Goal: Find contact information: Obtain details needed to contact an individual or organization

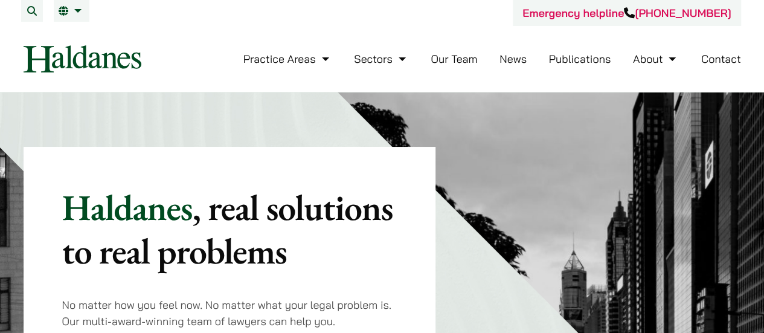
click at [472, 60] on link "Our Team" at bounding box center [454, 59] width 47 height 14
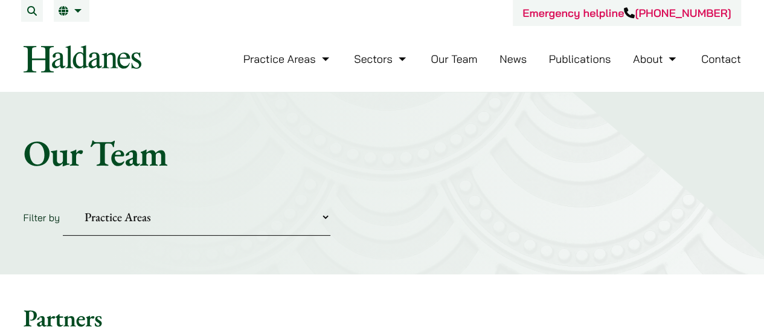
click at [186, 221] on select "Practice Areas Antitrust and Competition Civil Litigation & Dispute Resolution …" at bounding box center [197, 217] width 268 height 37
select select "intellectual-property"
click at [63, 199] on select "Practice Areas Antitrust and Competition Civil Litigation & Dispute Resolution …" at bounding box center [197, 217] width 268 height 37
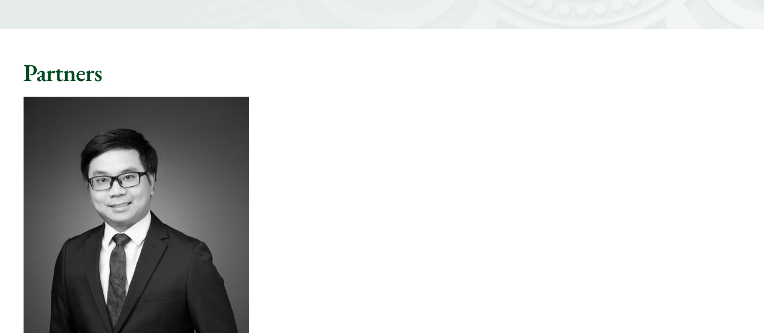
scroll to position [483, 0]
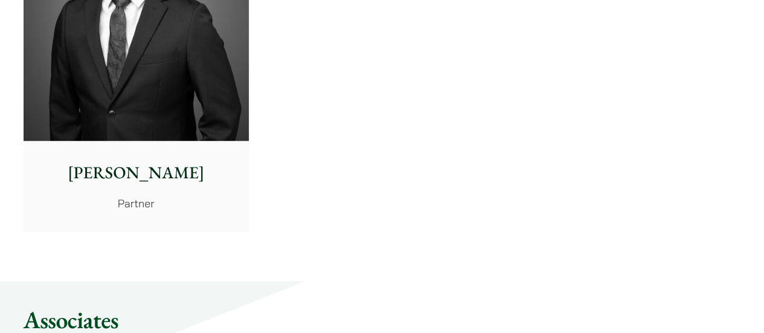
click at [116, 102] on img at bounding box center [136, 0] width 225 height 282
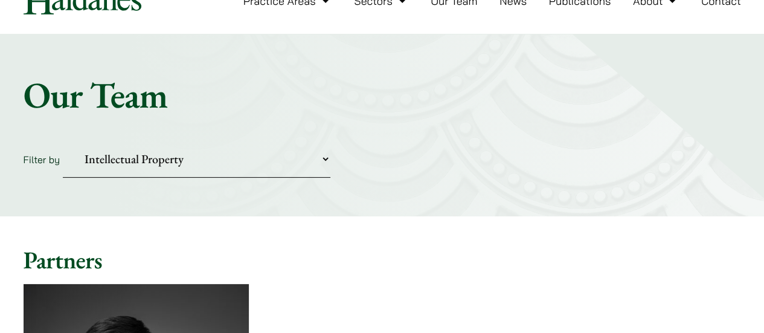
scroll to position [0, 0]
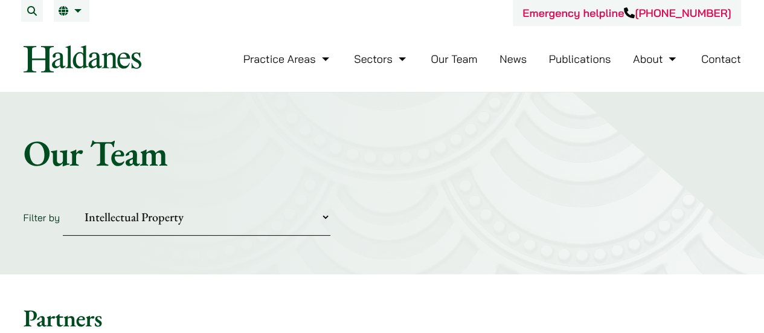
click at [216, 214] on select "Practice Areas Antitrust and Competition Civil Litigation & Dispute Resolution …" at bounding box center [197, 217] width 268 height 37
click at [507, 141] on h1 "Our Team" at bounding box center [383, 152] width 718 height 43
click at [180, 225] on select "Practice Areas Antitrust and Competition Civil Litigation & Dispute Resolution …" at bounding box center [197, 217] width 268 height 37
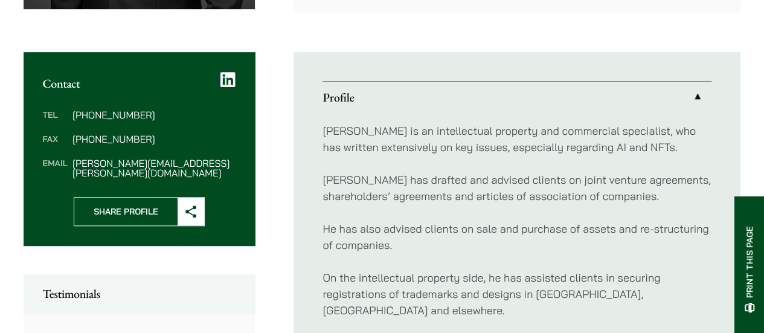
scroll to position [423, 0]
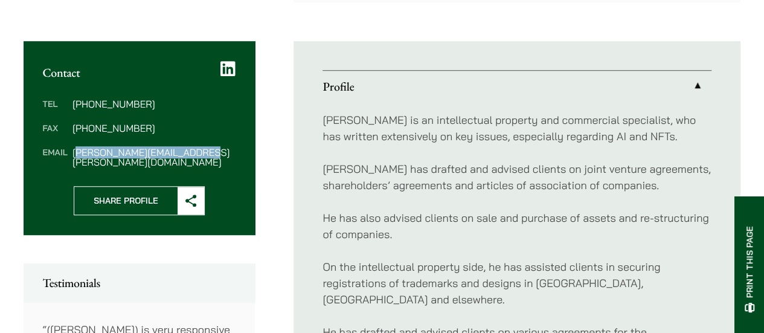
drag, startPoint x: 208, startPoint y: 150, endPoint x: 77, endPoint y: 152, distance: 131.1
click at [77, 152] on dd "anthony.leung@haldanes.com" at bounding box center [153, 156] width 163 height 19
drag, startPoint x: 72, startPoint y: 153, endPoint x: 205, endPoint y: 151, distance: 132.3
click at [205, 151] on dd "anthony.leung@haldanes.com" at bounding box center [153, 156] width 163 height 19
copy dd "anthony.leung@haldanes.com"
